Goal: Task Accomplishment & Management: Manage account settings

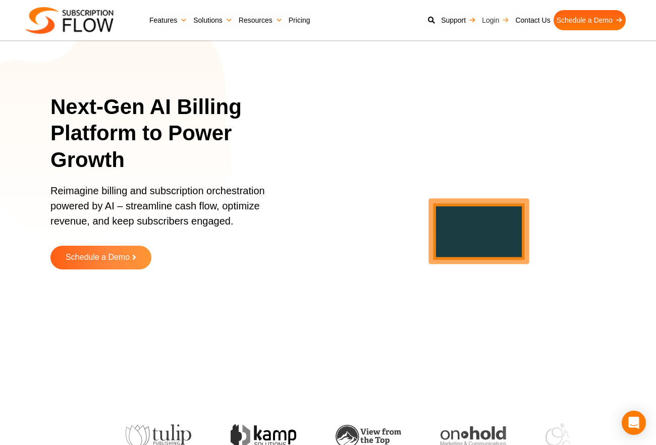
click at [494, 19] on link "Login" at bounding box center [495, 20] width 33 height 20
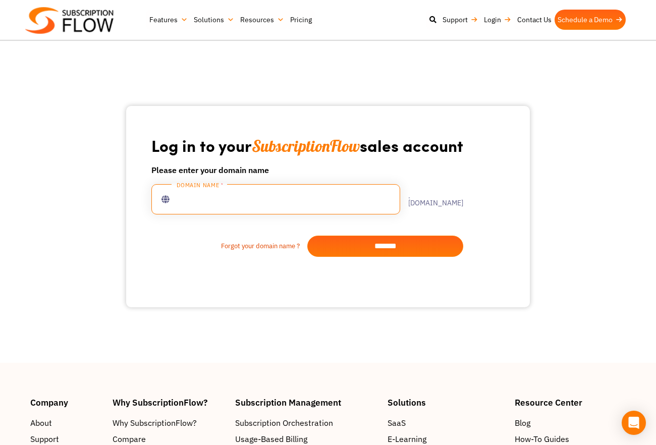
click at [297, 194] on input "text" at bounding box center [275, 199] width 249 height 30
type input "**********"
click at [354, 243] on input "*******" at bounding box center [386, 246] width 156 height 21
